Goal: Task Accomplishment & Management: Use online tool/utility

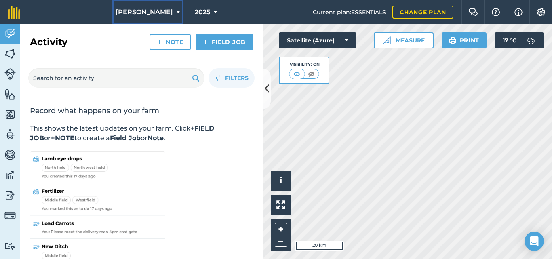
click at [176, 10] on icon at bounding box center [178, 12] width 4 height 10
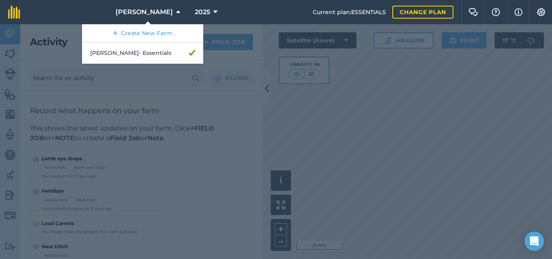
click at [241, 5] on nav "[PERSON_NAME] Create New Farm [PERSON_NAME] - Essentials 2025" at bounding box center [170, 12] width 284 height 24
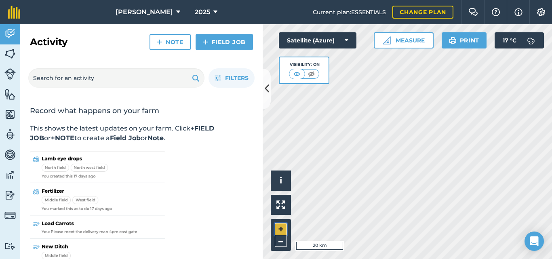
click at [282, 227] on button "+" at bounding box center [281, 229] width 12 height 12
click at [279, 225] on button "+" at bounding box center [281, 229] width 12 height 12
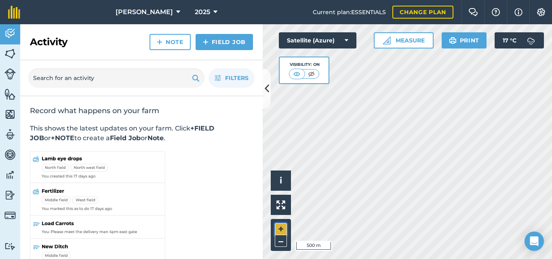
click at [282, 227] on button "+" at bounding box center [281, 229] width 12 height 12
click at [281, 239] on button "–" at bounding box center [281, 241] width 12 height 12
click at [282, 228] on button "+" at bounding box center [281, 229] width 12 height 12
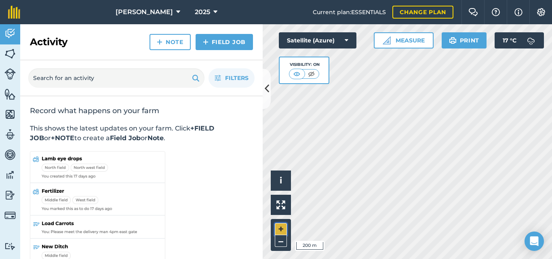
click at [279, 229] on button "+" at bounding box center [281, 229] width 12 height 12
click at [282, 229] on button "+" at bounding box center [281, 229] width 12 height 12
click at [278, 227] on button "+" at bounding box center [281, 229] width 12 height 12
click at [280, 227] on button "+" at bounding box center [281, 229] width 12 height 12
click at [281, 228] on button "+" at bounding box center [281, 229] width 12 height 12
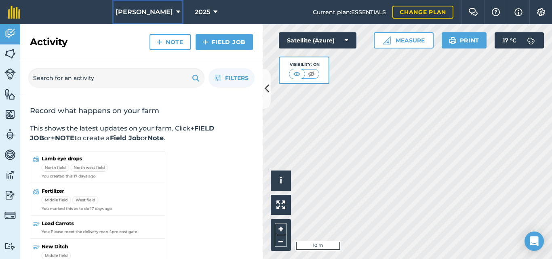
click at [176, 12] on icon at bounding box center [178, 12] width 4 height 10
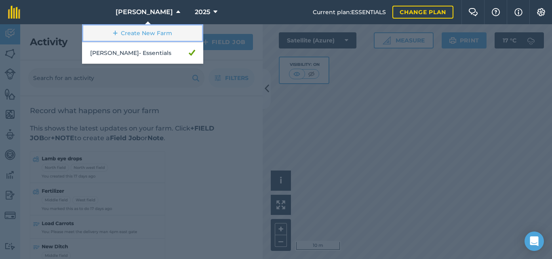
click at [164, 33] on link "Create New Farm" at bounding box center [142, 33] width 121 height 18
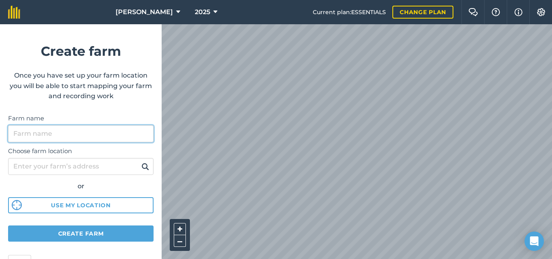
click at [86, 136] on input "Farm name" at bounding box center [80, 133] width 145 height 17
type input "[GEOGRAPHIC_DATA]"
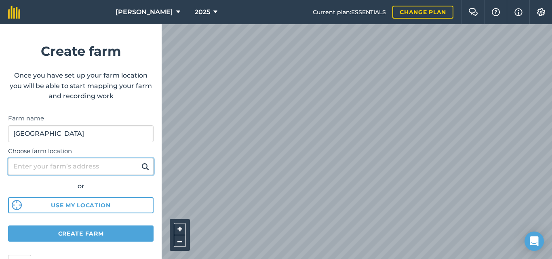
click at [69, 166] on input "Choose farm location" at bounding box center [80, 166] width 145 height 17
type input "CA11 0SS"
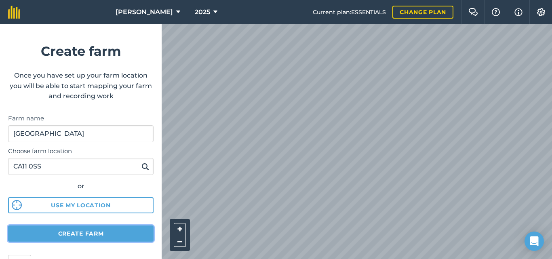
click at [88, 231] on button "Create farm" at bounding box center [80, 233] width 145 height 16
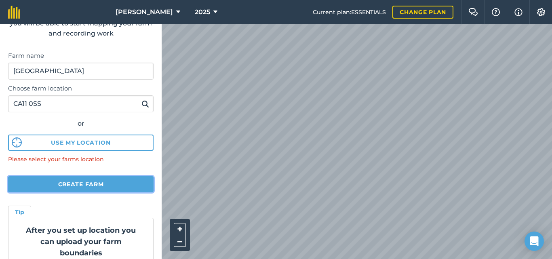
scroll to position [69, 0]
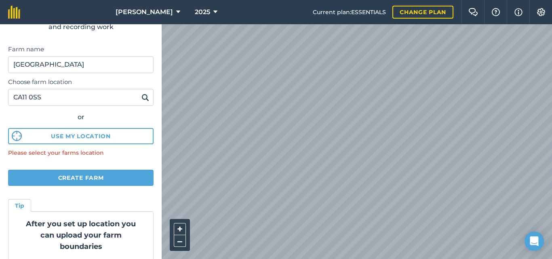
click at [141, 98] on img at bounding box center [145, 97] width 8 height 10
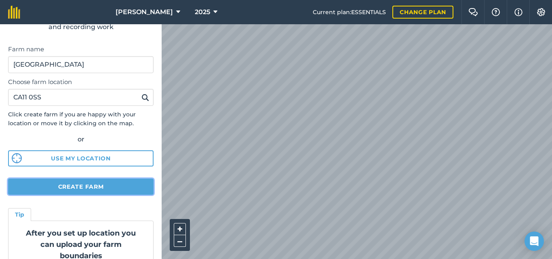
click at [115, 186] on button "Create farm" at bounding box center [80, 186] width 145 height 16
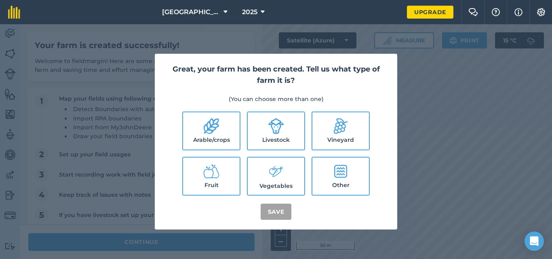
click at [270, 134] on icon at bounding box center [276, 126] width 16 height 16
checkbox input "true"
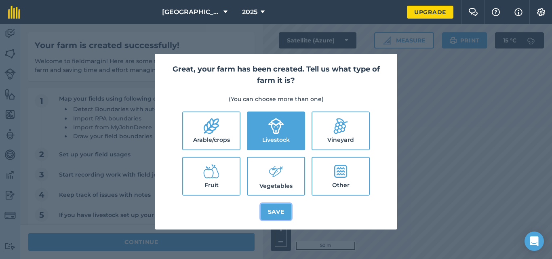
click at [277, 211] on button "Save" at bounding box center [275, 211] width 31 height 16
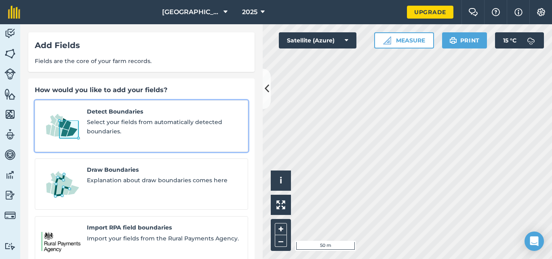
click at [164, 136] on link "Detect Boundaries Select your fields from automatically detected boundaries." at bounding box center [141, 126] width 213 height 52
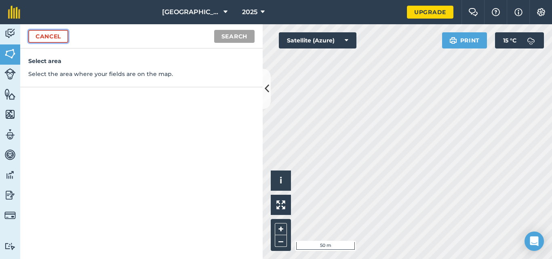
click at [58, 33] on link "Cancel" at bounding box center [48, 36] width 40 height 13
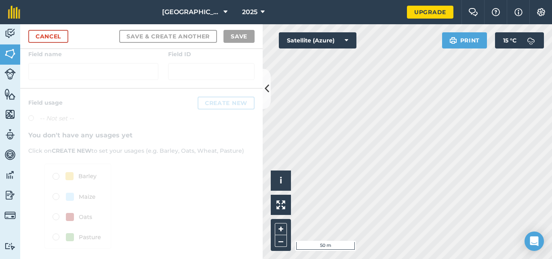
scroll to position [145, 0]
click at [56, 232] on div at bounding box center [141, 171] width 242 height 175
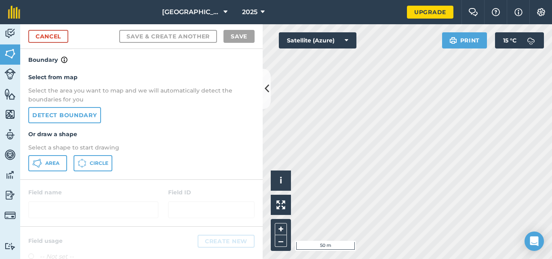
scroll to position [0, 0]
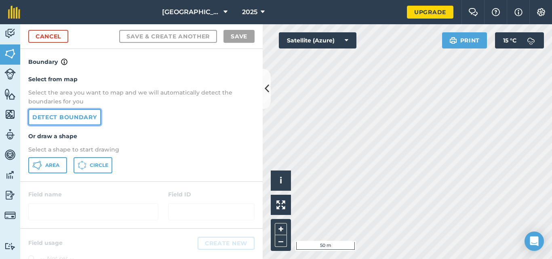
click at [84, 117] on link "Detect boundary" at bounding box center [64, 117] width 73 height 16
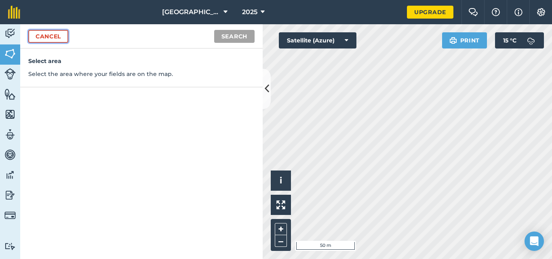
click at [38, 37] on link "Cancel" at bounding box center [48, 36] width 40 height 13
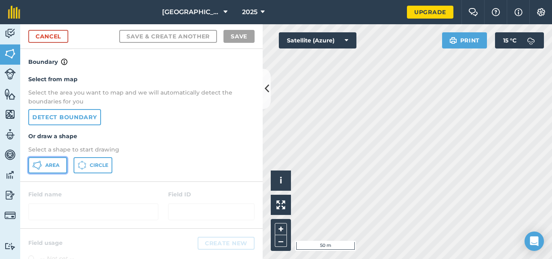
click at [49, 167] on span "Area" at bounding box center [52, 165] width 14 height 6
click at [281, 239] on button "–" at bounding box center [281, 241] width 12 height 12
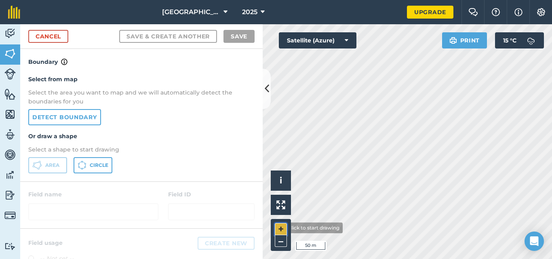
click at [278, 228] on button "+" at bounding box center [281, 229] width 12 height 12
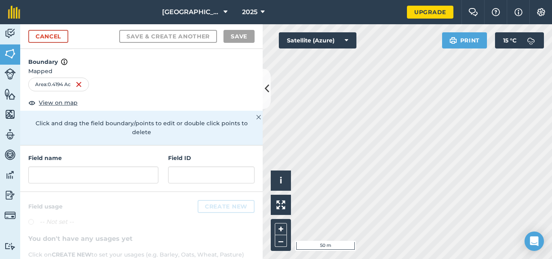
click at [344, 37] on div "Click to start drawing i © 2025 TomTom, Microsoft 50 m + – Satellite (Azure) Pr…" at bounding box center [406, 141] width 289 height 235
click at [41, 37] on link "Cancel" at bounding box center [48, 36] width 40 height 13
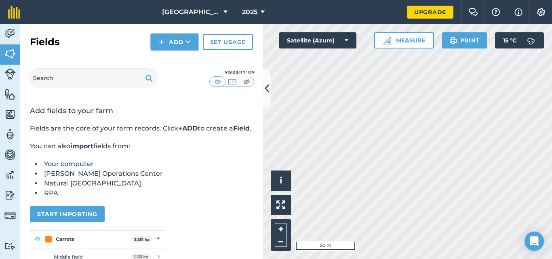
click at [176, 39] on button "Add" at bounding box center [174, 42] width 47 height 16
click at [174, 40] on button "Add" at bounding box center [174, 42] width 47 height 16
click at [171, 61] on link "Draw" at bounding box center [174, 60] width 44 height 18
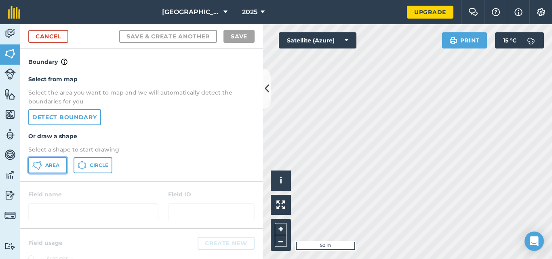
click at [53, 164] on span "Area" at bounding box center [52, 165] width 14 height 6
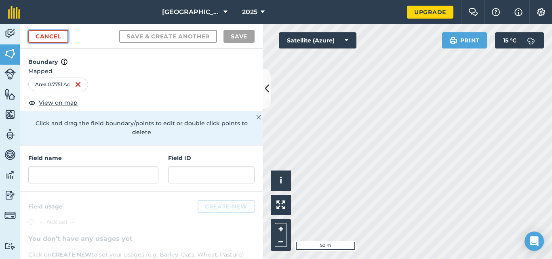
click at [50, 42] on link "Cancel" at bounding box center [48, 36] width 40 height 13
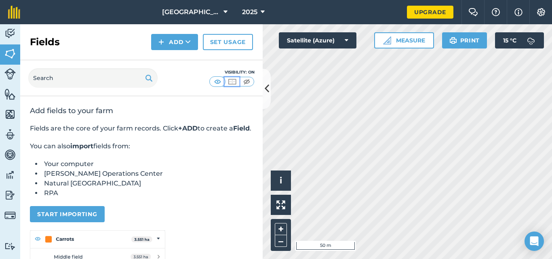
click at [231, 82] on img at bounding box center [232, 82] width 10 height 8
click at [246, 83] on img at bounding box center [246, 82] width 10 height 8
click at [216, 82] on img at bounding box center [217, 82] width 10 height 8
click at [174, 41] on button "Add" at bounding box center [174, 42] width 47 height 16
click at [174, 61] on link "Draw" at bounding box center [174, 60] width 44 height 18
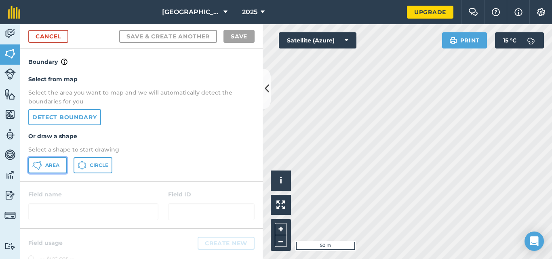
click at [52, 165] on span "Area" at bounding box center [52, 165] width 14 height 6
click at [69, 212] on div at bounding box center [141, 205] width 242 height 46
click at [54, 164] on span "Area" at bounding box center [52, 165] width 14 height 6
click at [320, 258] on html "Riverside farm 2025 Upgrade Farm Chat Help Info Settings Map printing is not av…" at bounding box center [276, 129] width 552 height 259
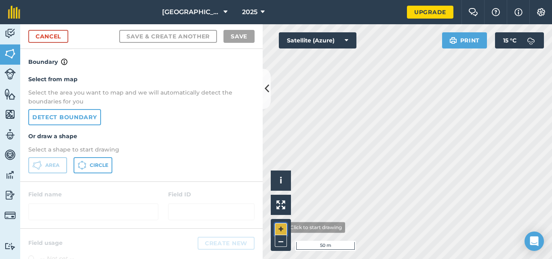
click at [281, 227] on button "+" at bounding box center [281, 229] width 12 height 12
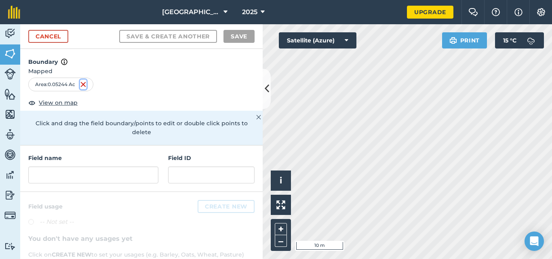
click at [84, 84] on img at bounding box center [83, 85] width 6 height 10
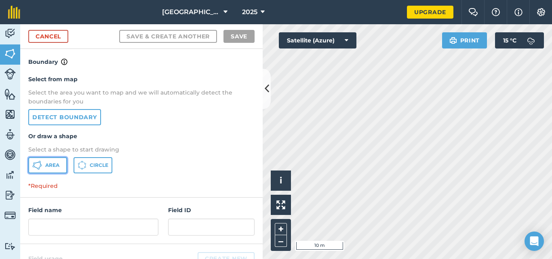
click at [47, 160] on button "Area" at bounding box center [47, 165] width 39 height 16
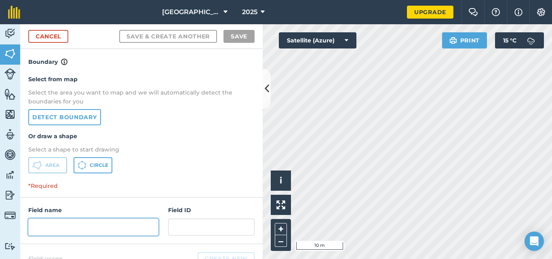
click at [45, 229] on input "text" at bounding box center [93, 226] width 130 height 17
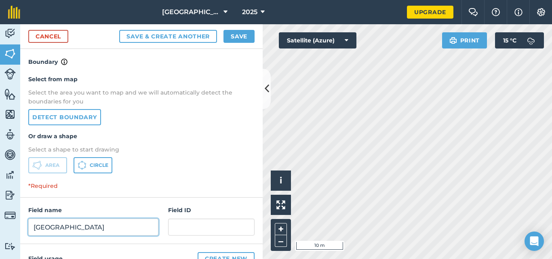
type input "[GEOGRAPHIC_DATA]"
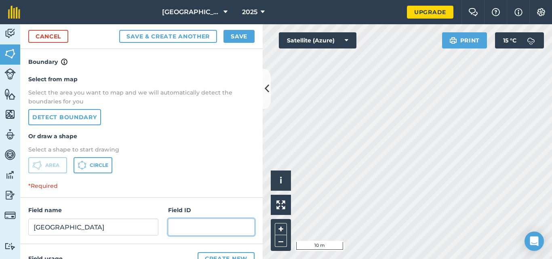
click at [171, 229] on input "text" at bounding box center [211, 226] width 86 height 17
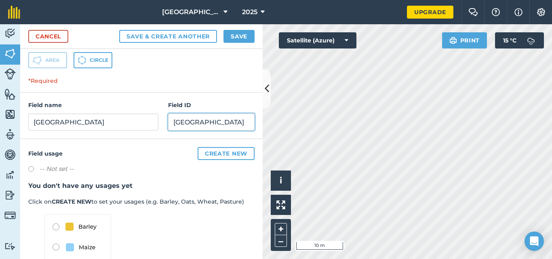
scroll to position [105, 0]
type input "[GEOGRAPHIC_DATA]"
click at [30, 167] on label at bounding box center [33, 170] width 11 height 8
radio input "true"
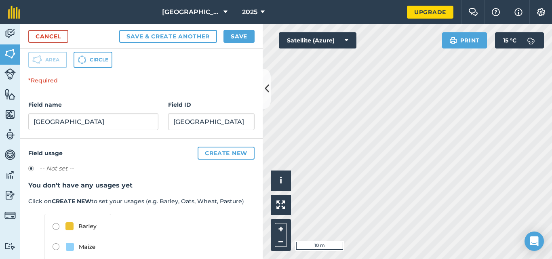
click at [31, 168] on label at bounding box center [33, 170] width 11 height 8
click at [215, 152] on button "Create new" at bounding box center [225, 153] width 57 height 13
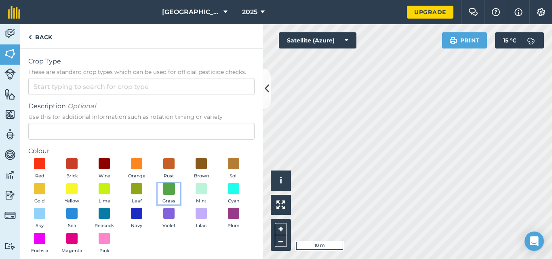
click at [175, 188] on span at bounding box center [169, 188] width 13 height 13
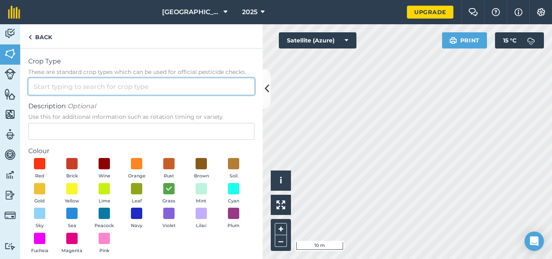
click at [78, 83] on input "Crop Type These are standard crop types which can be used for official pesticid…" at bounding box center [141, 86] width 226 height 17
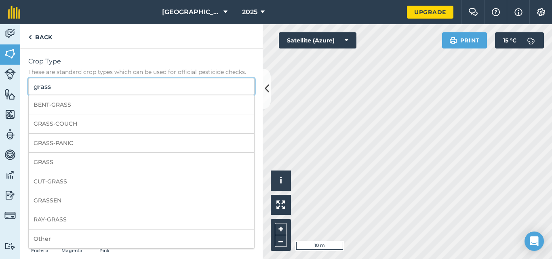
scroll to position [38, 0]
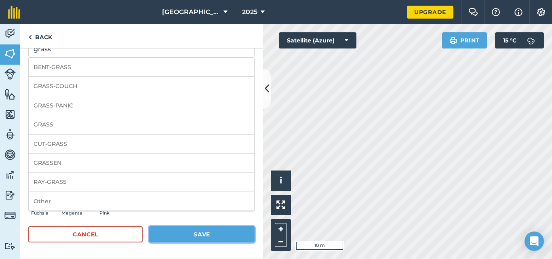
click at [188, 232] on button "Save" at bounding box center [201, 234] width 105 height 16
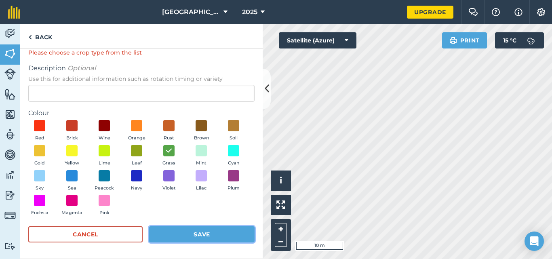
scroll to position [0, 0]
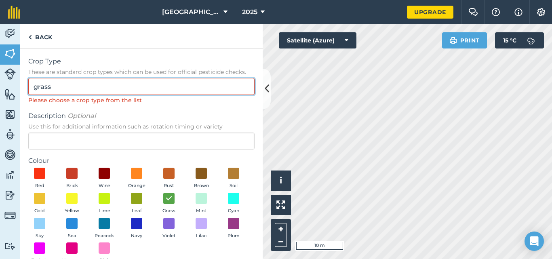
click at [51, 86] on input "grass" at bounding box center [141, 86] width 226 height 17
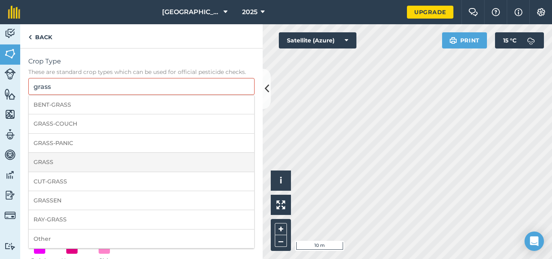
click at [50, 161] on li "GRASS" at bounding box center [141, 162] width 225 height 19
type input "GRASS"
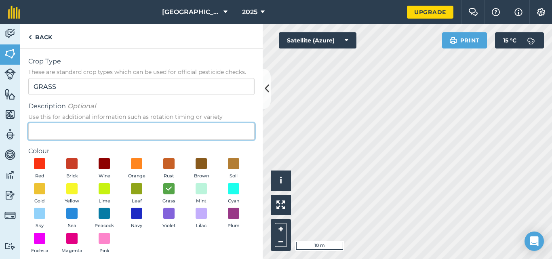
click at [71, 135] on input "Description Optional Use this for additional information such as rotation timin…" at bounding box center [141, 131] width 226 height 17
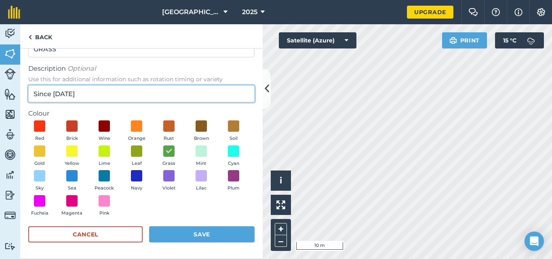
type input "Since [DATE]"
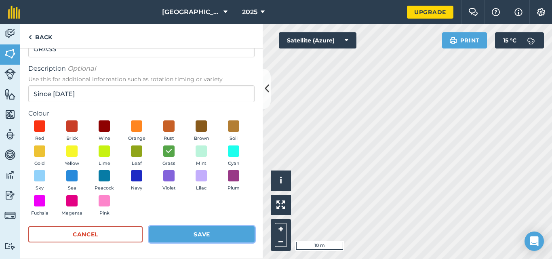
click at [197, 235] on button "Save" at bounding box center [201, 234] width 105 height 16
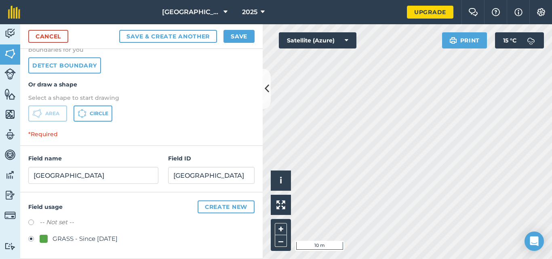
scroll to position [52, 0]
click at [53, 114] on span "Area" at bounding box center [52, 113] width 14 height 6
click at [53, 112] on span "Area" at bounding box center [52, 113] width 14 height 6
click at [277, 222] on div "Click to start drawing i © 2025 TomTom, Microsoft 10 m + –" at bounding box center [406, 141] width 289 height 235
click at [413, 10] on div "Riverside farm 2025 Upgrade Farm Chat Help Info Settings Map printing is not av…" at bounding box center [276, 129] width 552 height 259
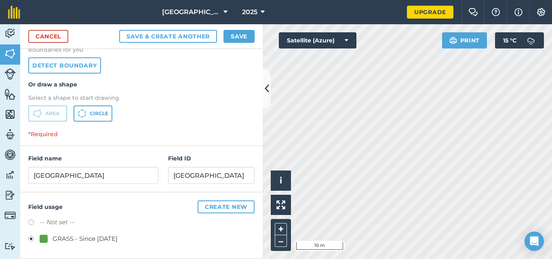
click at [432, 8] on div "Riverside farm 2025 Upgrade Farm Chat Help Info Settings Map printing is not av…" at bounding box center [276, 129] width 552 height 259
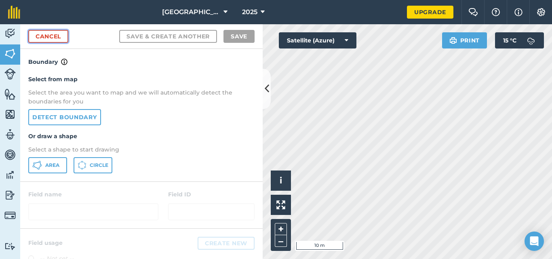
click at [52, 39] on link "Cancel" at bounding box center [48, 36] width 40 height 13
